Goal: Task Accomplishment & Management: Manage account settings

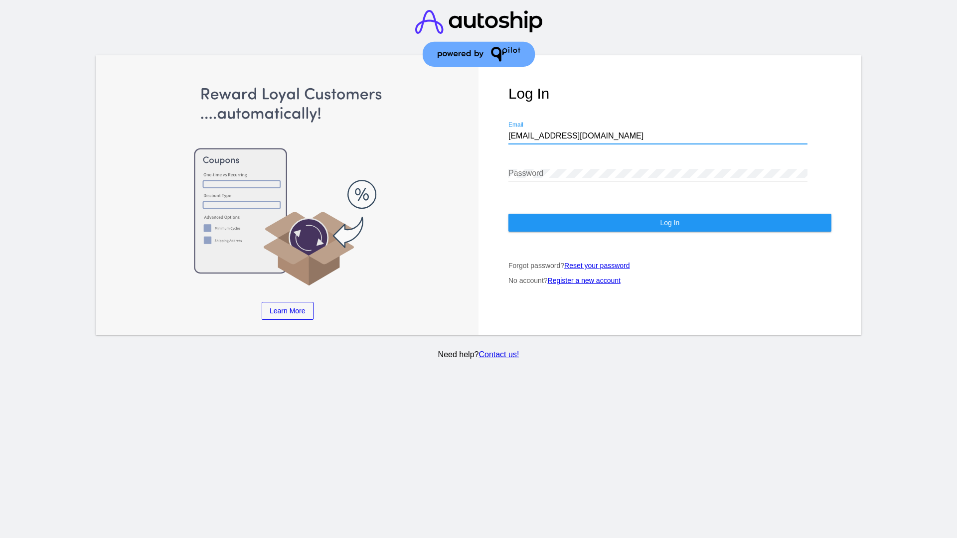
type input "jr@patternsinthecloud.com"
click at [669, 223] on span "Log In" at bounding box center [669, 223] width 19 height 8
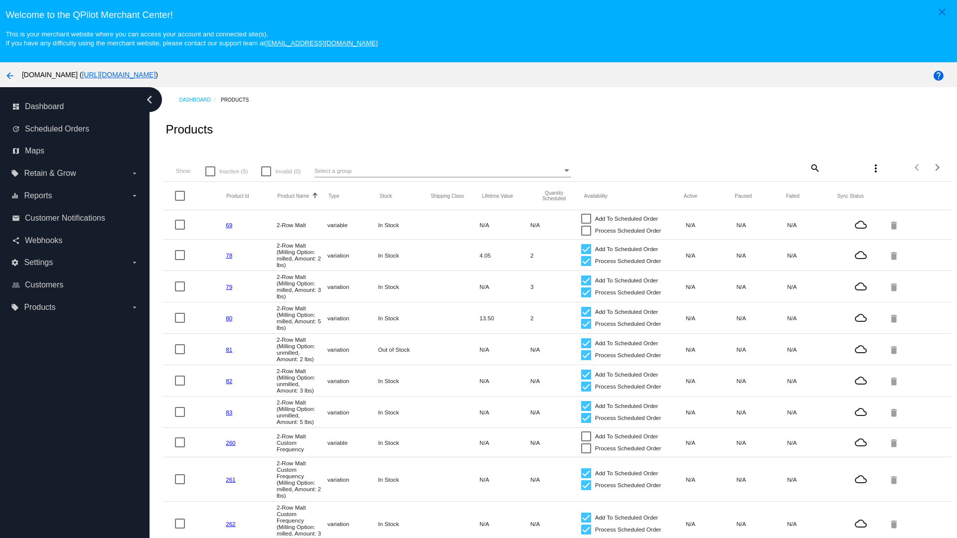
click at [226, 171] on span "Inactive (5)" at bounding box center [233, 171] width 28 height 12
click at [210, 176] on input "Inactive (5)" at bounding box center [210, 176] width 0 height 0
checkbox input "true"
click at [814, 167] on mat-icon "search" at bounding box center [814, 167] width 12 height 15
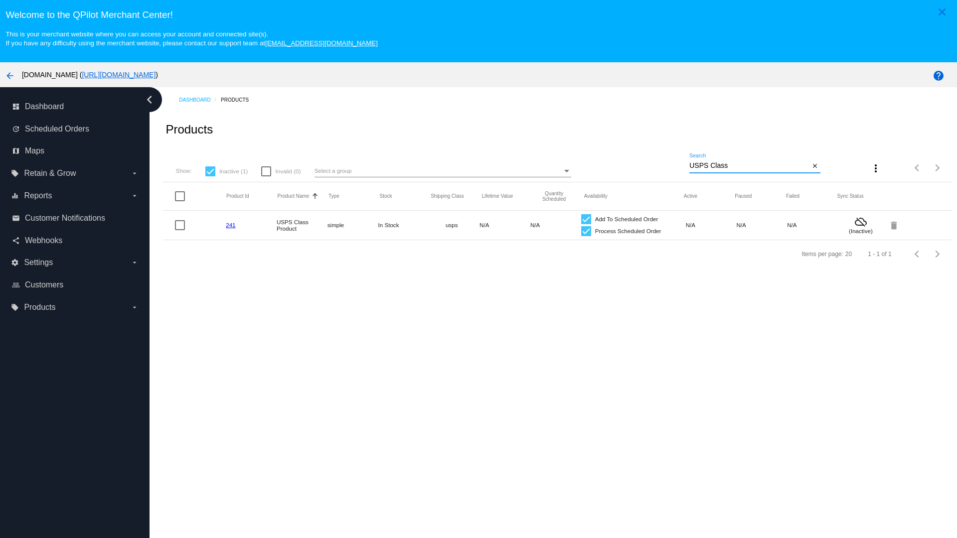
type input "Variable Enable"
